Goal: Task Accomplishment & Management: Complete application form

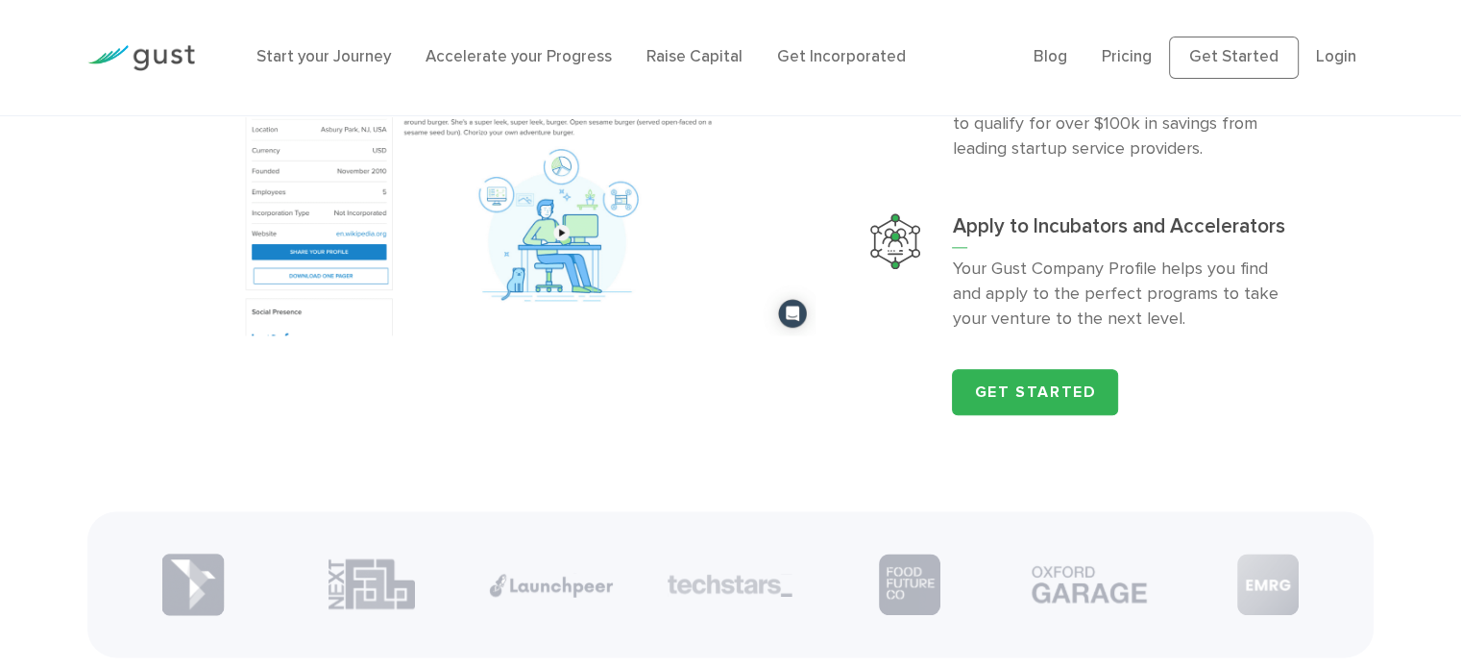
scroll to position [2306, 0]
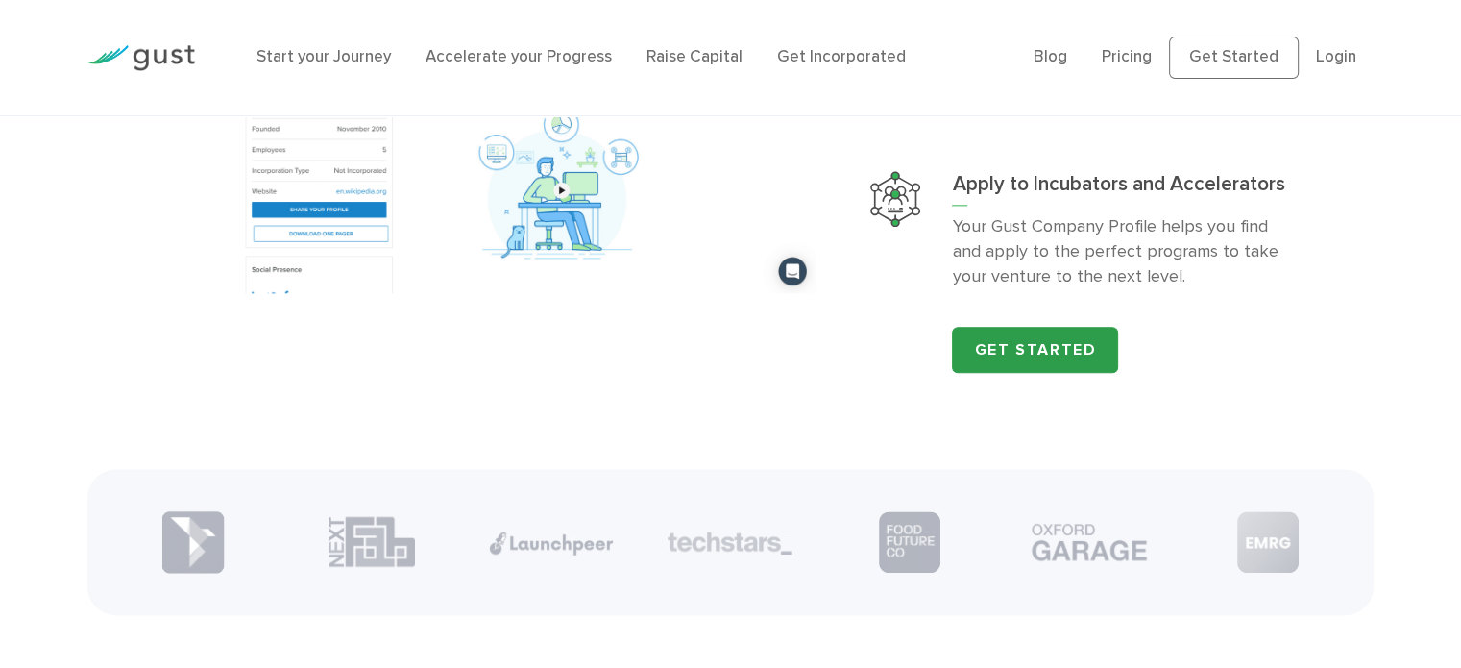
click at [1046, 337] on link "Get Started" at bounding box center [1035, 350] width 166 height 46
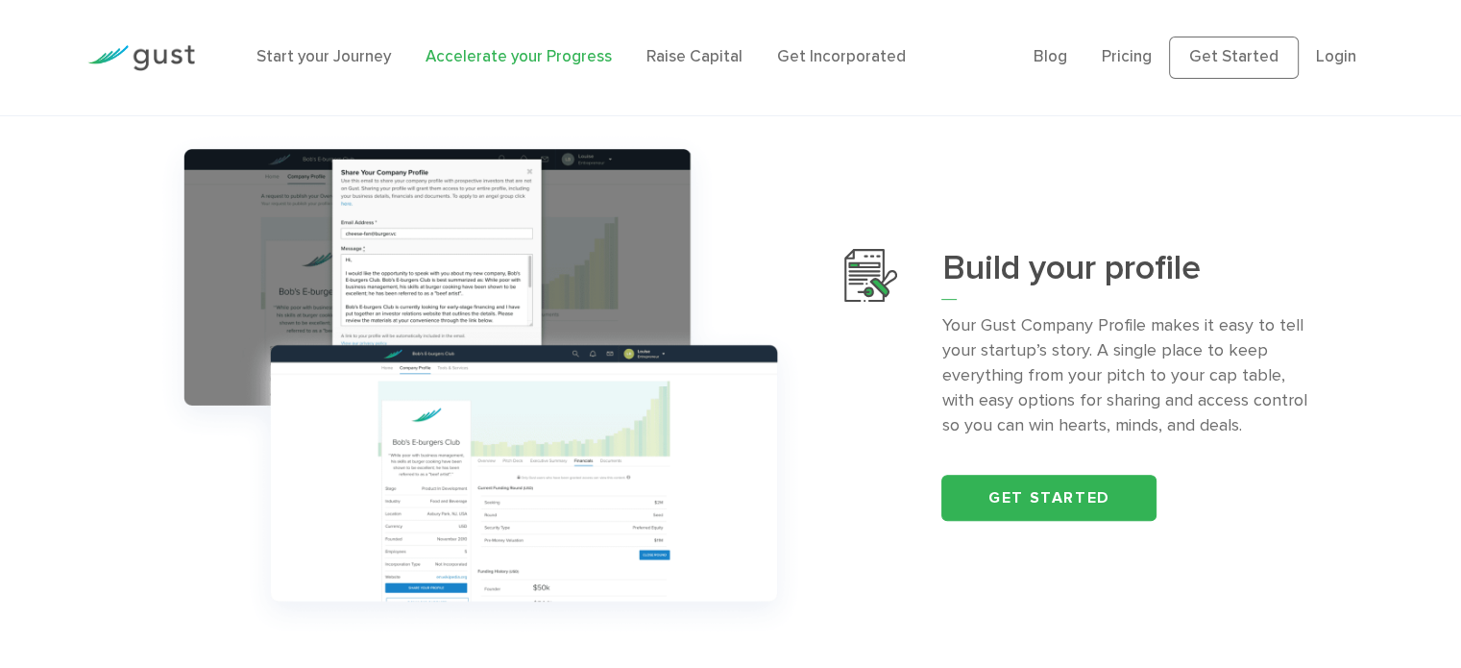
scroll to position [865, 0]
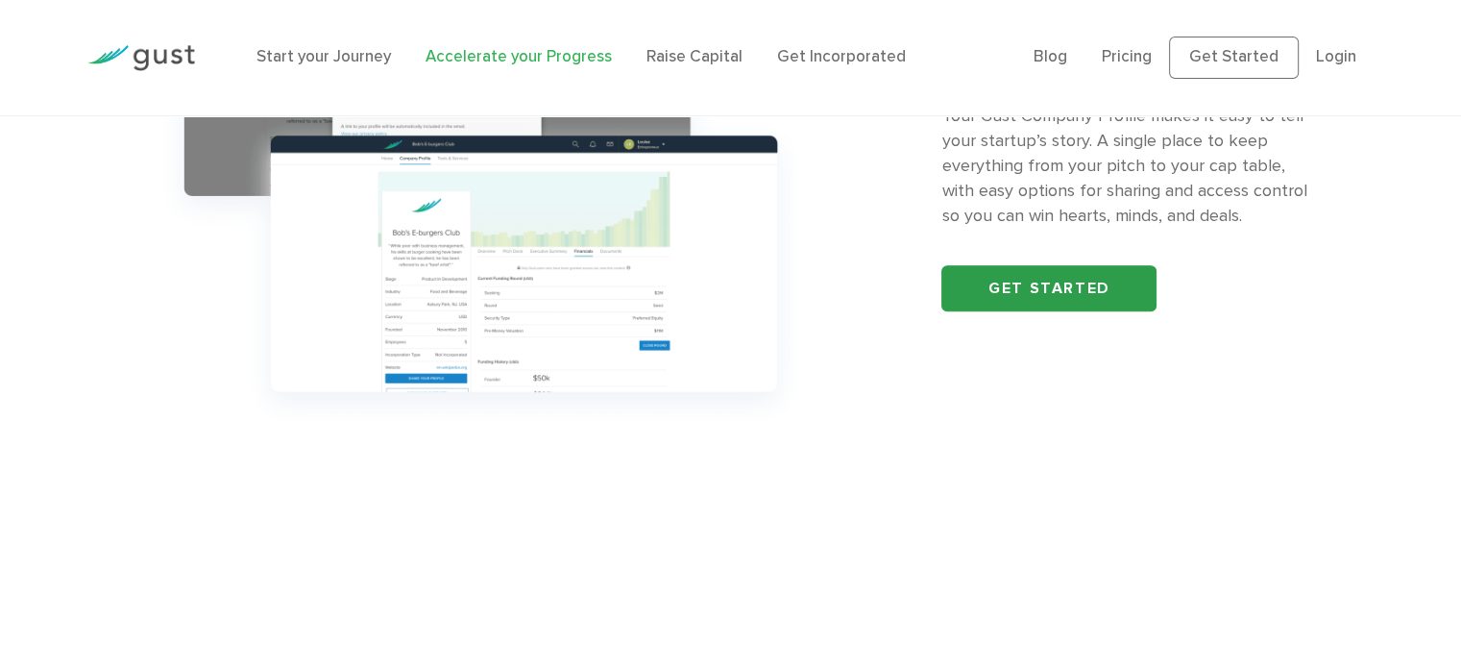
click at [977, 288] on link "Get started" at bounding box center [1048, 288] width 215 height 46
